Goal: Find specific page/section: Find specific page/section

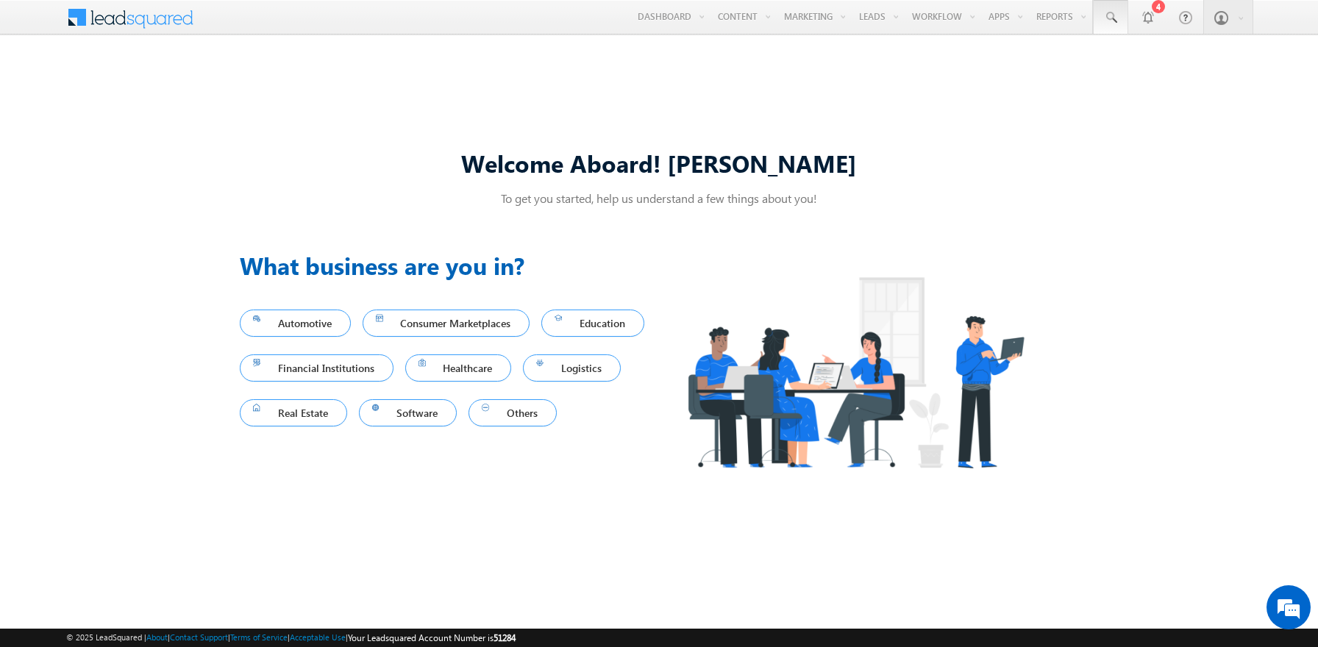
click at [1110, 18] on span at bounding box center [1110, 17] width 15 height 15
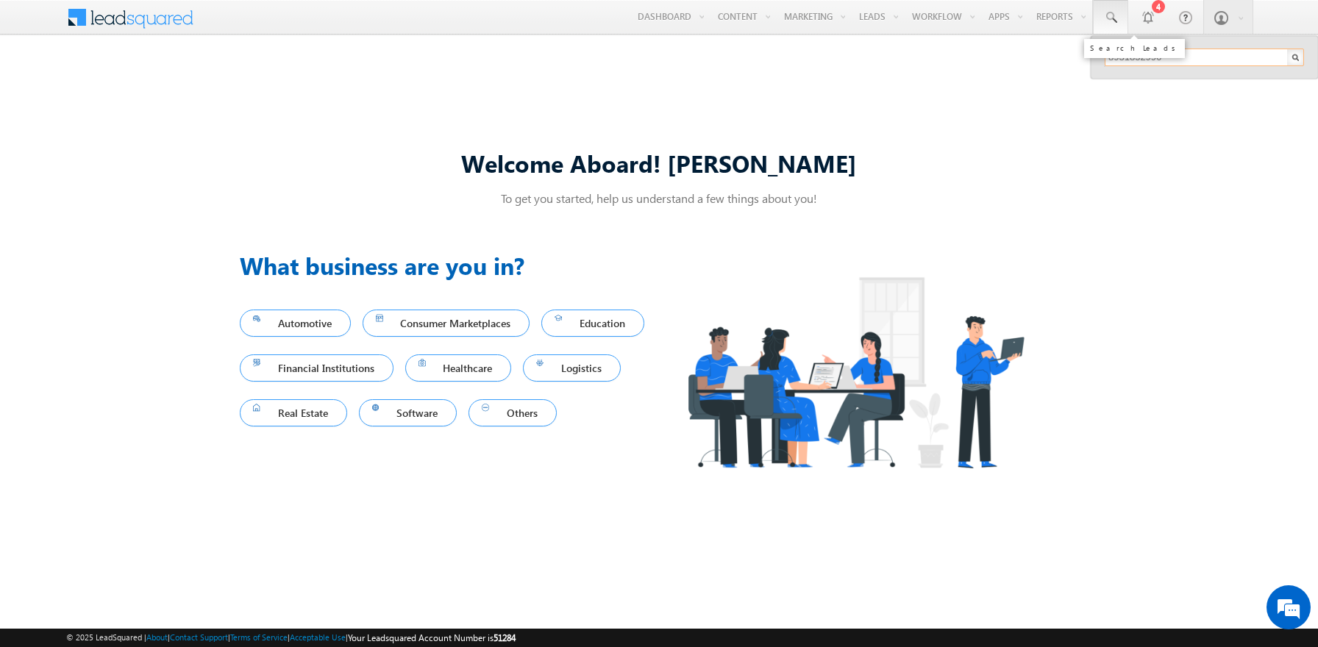
type input "8931852996"
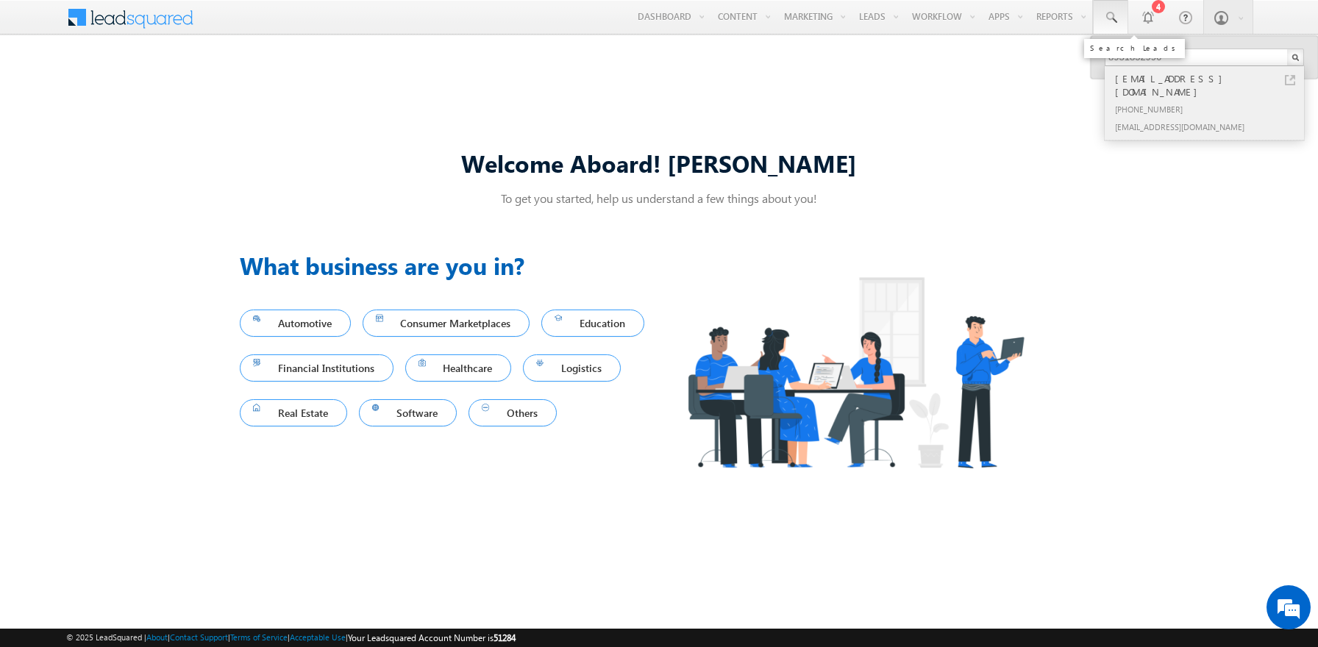
click at [1211, 100] on div "[PHONE_NUMBER]" at bounding box center [1210, 109] width 197 height 18
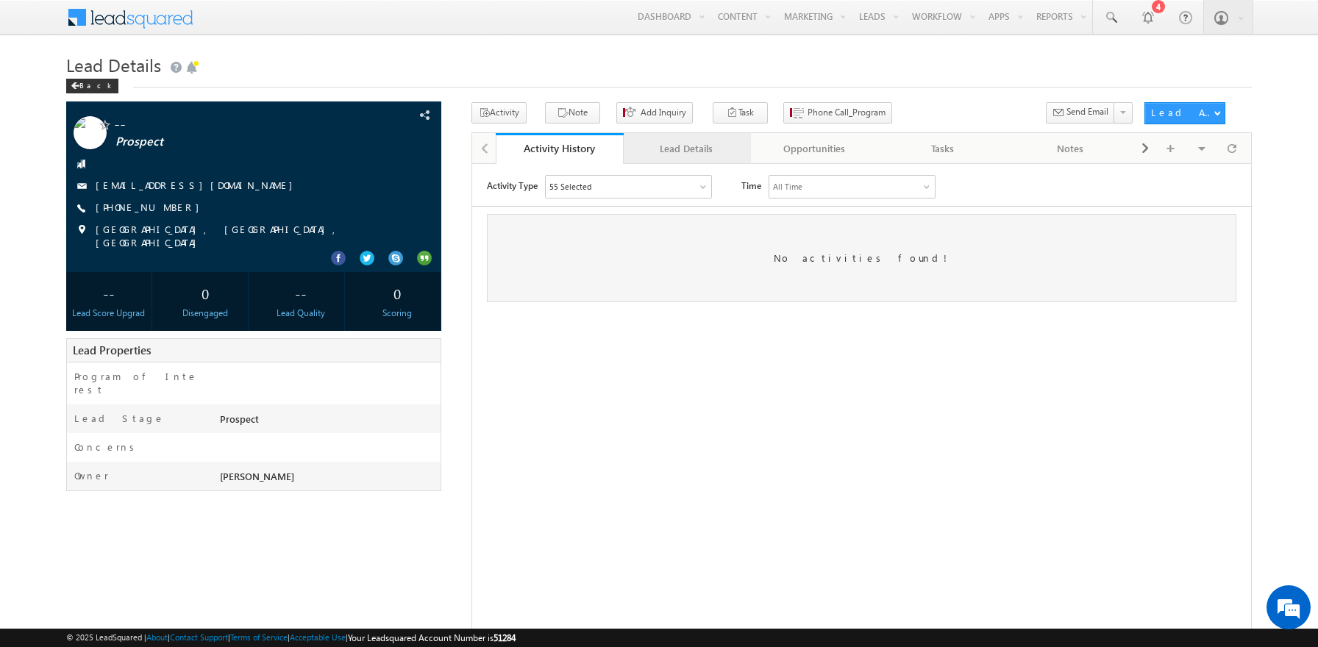
click at [686, 149] on div "Lead Details" at bounding box center [686, 149] width 103 height 18
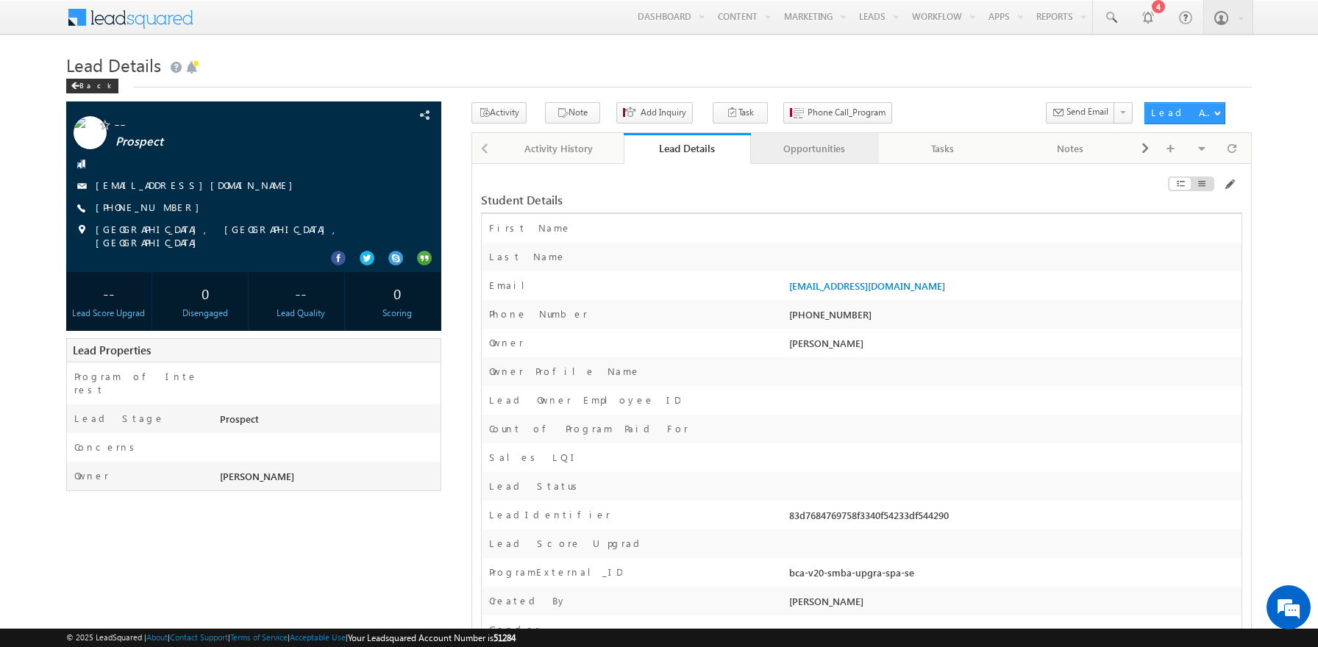
click at [814, 149] on div "Opportunities" at bounding box center [814, 149] width 103 height 18
